Goal: Task Accomplishment & Management: Complete application form

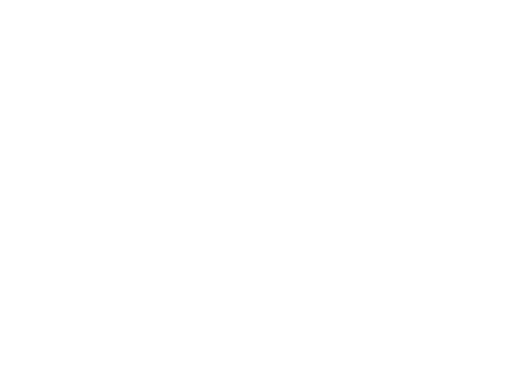
select select "MY"
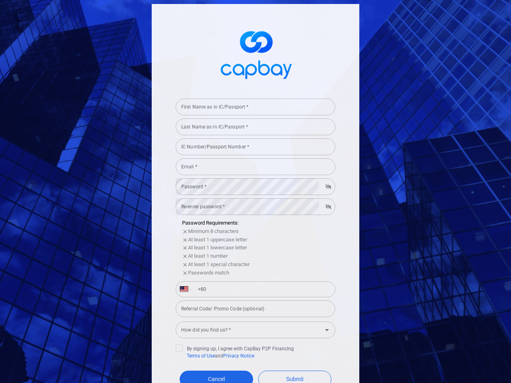
click at [252, 107] on div "First Name as in IC/Passport * First Name as in IC/Passport *" at bounding box center [256, 106] width 160 height 18
click at [252, 127] on input "Last Name as in IC/Passport *" at bounding box center [256, 127] width 160 height 17
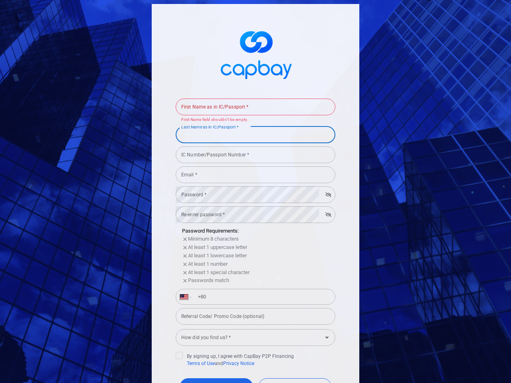
click at [252, 147] on form "First Name as in IC/Passport * First Name as in IC/Passport * First Name field …" at bounding box center [256, 260] width 160 height 331
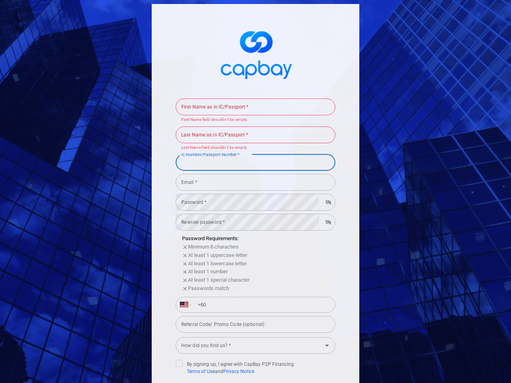
click at [252, 167] on div "IC Number/Passport Number * IC Number/Passport Number *" at bounding box center [256, 162] width 160 height 18
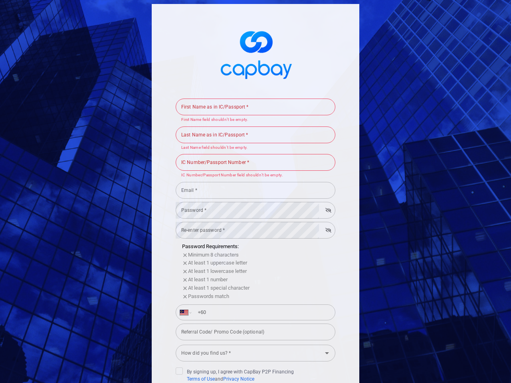
click at [252, 187] on input "Email *" at bounding box center [256, 190] width 160 height 17
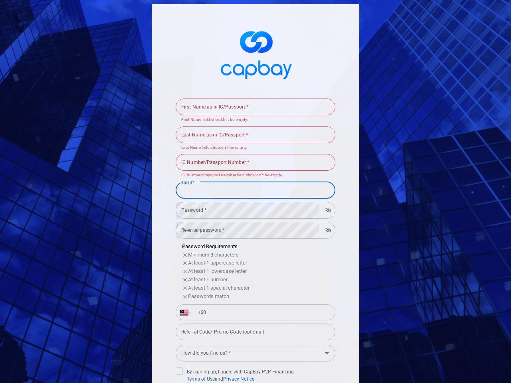
click at [325, 187] on input "Email *" at bounding box center [256, 190] width 160 height 17
click at [252, 207] on form "First Name as in IC/Passport * First Name as in IC/Passport * First Name field …" at bounding box center [256, 268] width 160 height 347
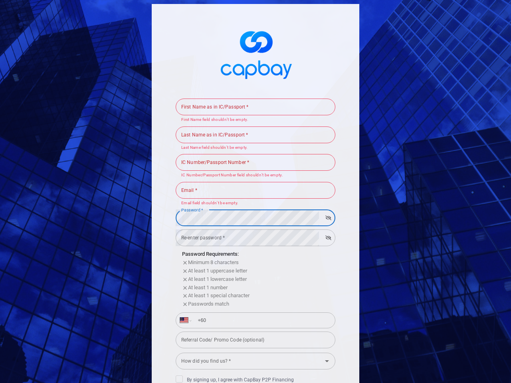
click at [325, 207] on form "First Name as in IC/Passport * First Name as in IC/Passport * First Name field …" at bounding box center [256, 272] width 160 height 354
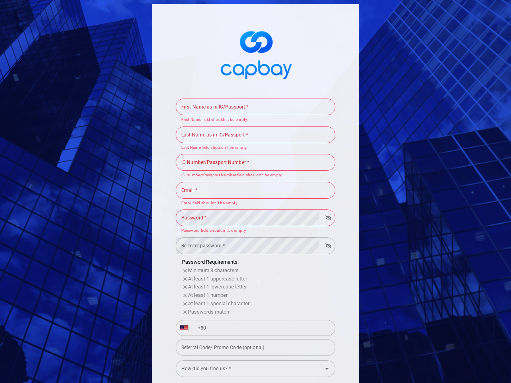
click at [252, 309] on div "Passwords match" at bounding box center [258, 312] width 153 height 8
click at [252, 330] on input "+60" at bounding box center [262, 328] width 138 height 13
